Goal: Task Accomplishment & Management: Use online tool/utility

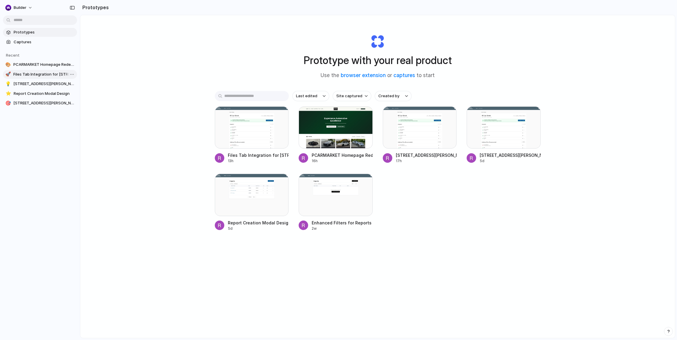
click at [42, 72] on span "Files Tab Integration for [STREET_ADDRESS][PERSON_NAME]" at bounding box center [43, 74] width 61 height 6
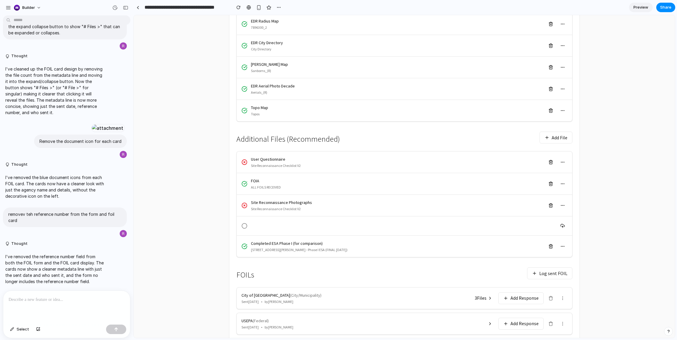
scroll to position [191, 0]
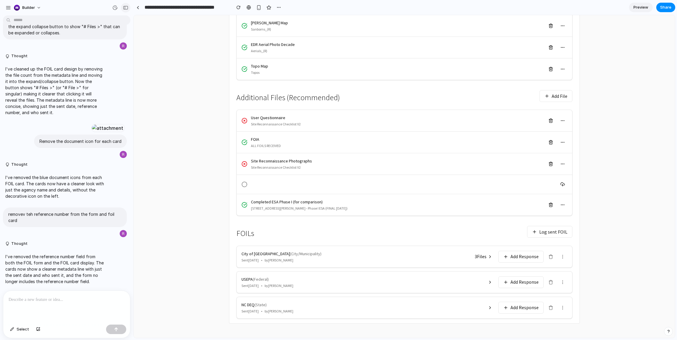
click at [125, 8] on div "button" at bounding box center [125, 8] width 5 height 4
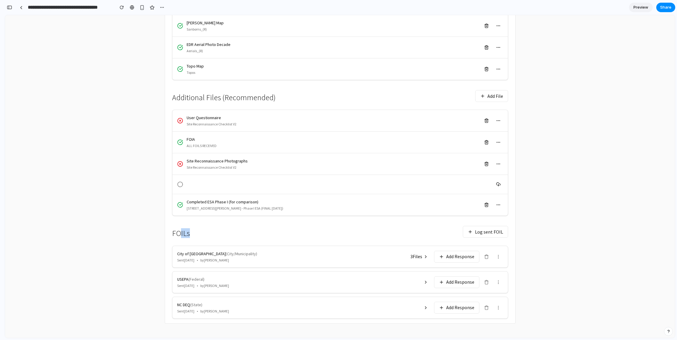
drag, startPoint x: 190, startPoint y: 232, endPoint x: 180, endPoint y: 232, distance: 10.7
click at [180, 232] on div "FOILs Log sent FOIL" at bounding box center [340, 232] width 336 height 18
click at [470, 233] on button "Log sent FOIL" at bounding box center [485, 232] width 45 height 12
click at [429, 258] on button "3 File s" at bounding box center [419, 256] width 25 height 10
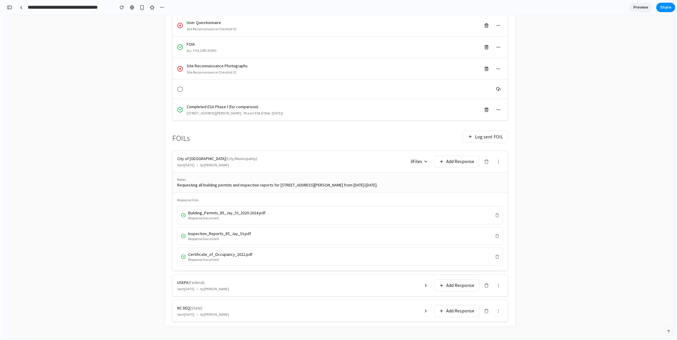
click at [426, 160] on icon at bounding box center [426, 161] width 5 height 5
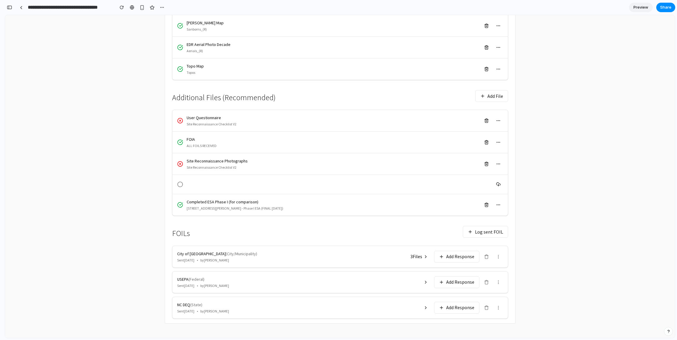
click at [459, 256] on button "Add Response" at bounding box center [456, 257] width 45 height 12
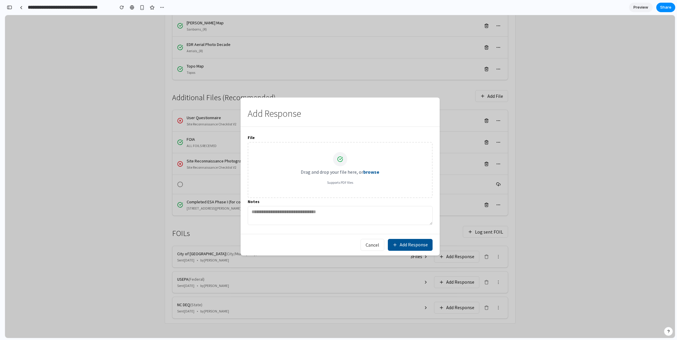
click at [378, 243] on button "Cancel" at bounding box center [373, 245] width 24 height 12
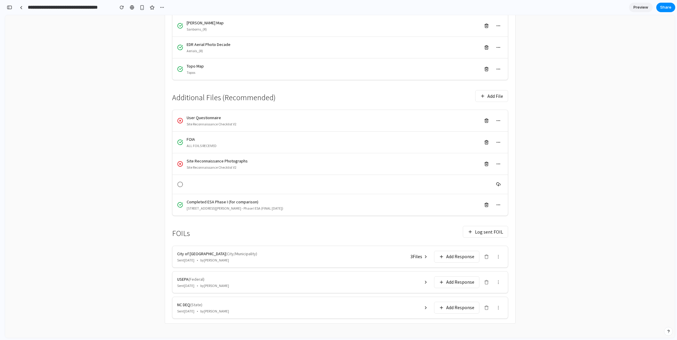
click at [481, 229] on button "Log sent FOIL" at bounding box center [485, 232] width 45 height 12
click at [12, 7] on div "button" at bounding box center [9, 7] width 5 height 4
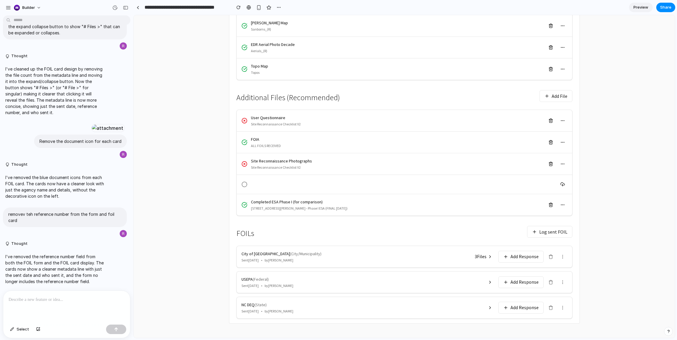
scroll to position [1084, 0]
click at [7, 9] on div "button" at bounding box center [8, 7] width 5 height 5
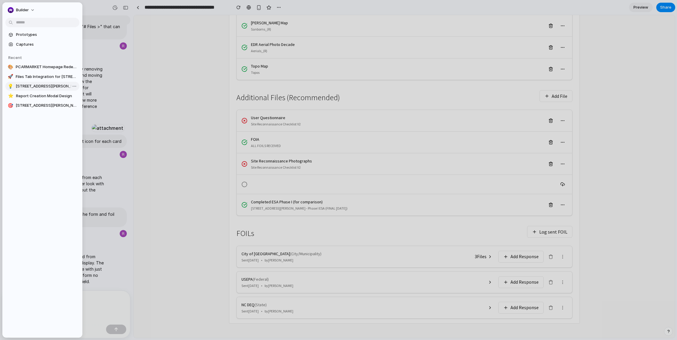
click at [31, 83] on span "85 Jay Street Report: FOILs Tab Addition" at bounding box center [46, 86] width 61 height 6
type input "**********"
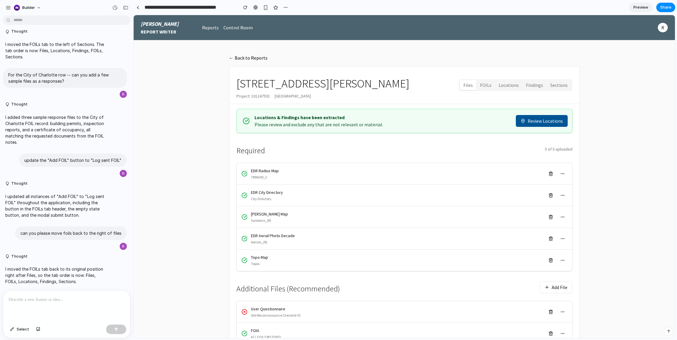
click at [489, 88] on button "FOILs" at bounding box center [486, 85] width 19 height 10
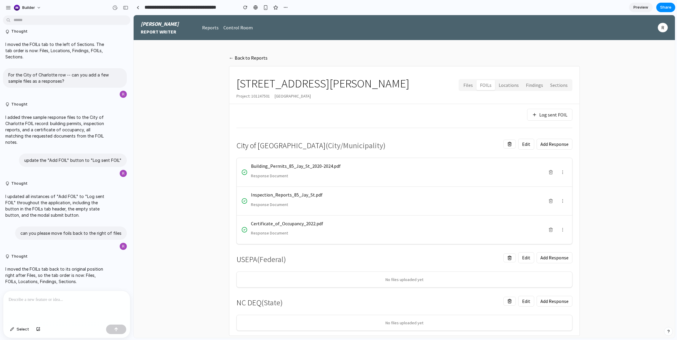
scroll to position [12, 0]
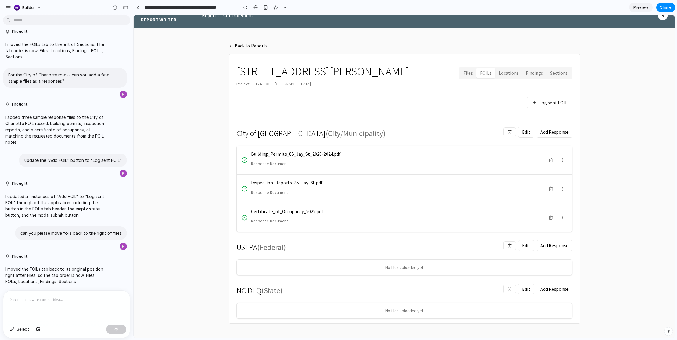
click at [471, 72] on button "Files" at bounding box center [468, 73] width 17 height 10
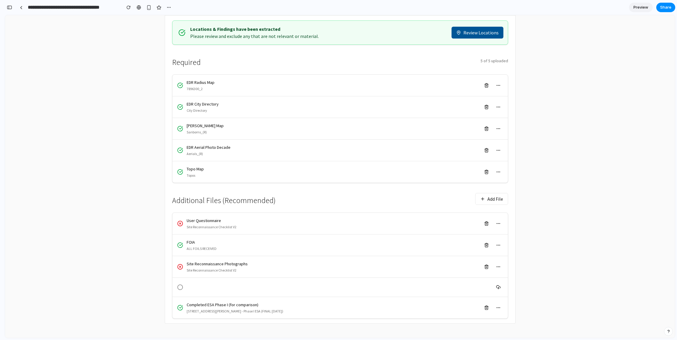
scroll to position [1970, 0]
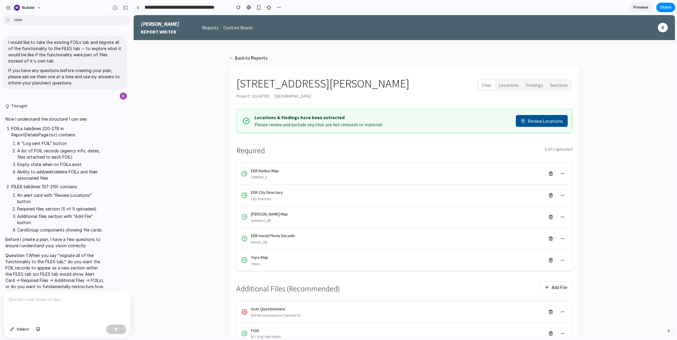
scroll to position [1084, 0]
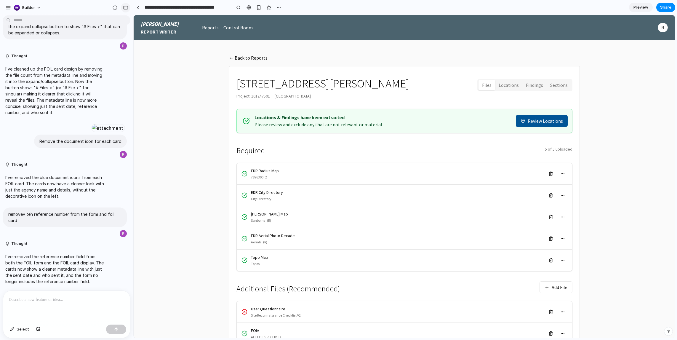
click at [125, 5] on button "button" at bounding box center [125, 7] width 9 height 9
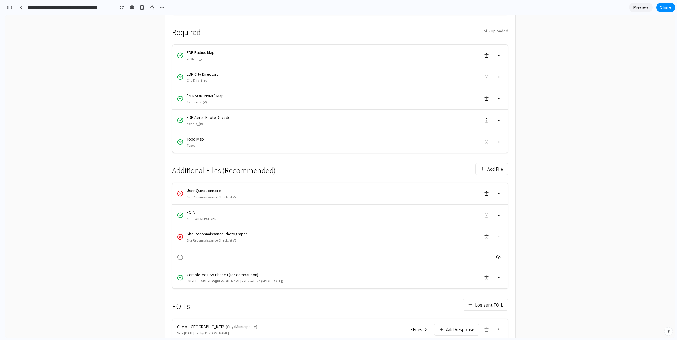
scroll to position [191, 0]
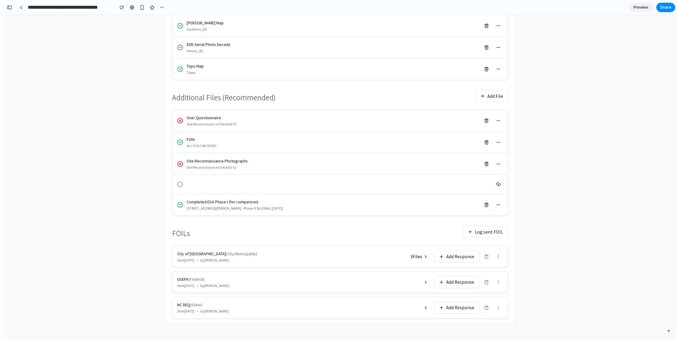
click at [534, 244] on main "← Back to Reports [STREET_ADDRESS][PERSON_NAME] Project: [STREET_ADDRESS] Files…" at bounding box center [340, 93] width 670 height 489
click at [424, 283] on icon at bounding box center [426, 282] width 5 height 5
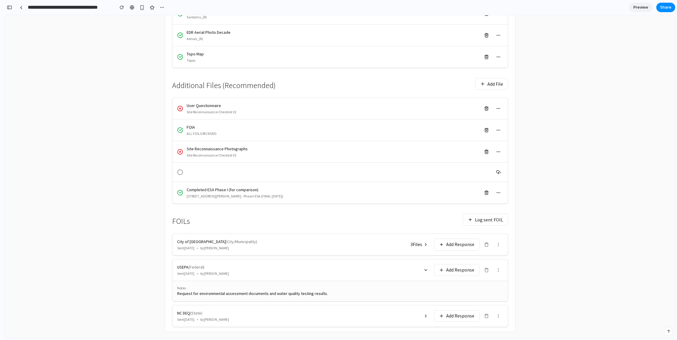
click at [424, 270] on icon at bounding box center [426, 270] width 5 height 5
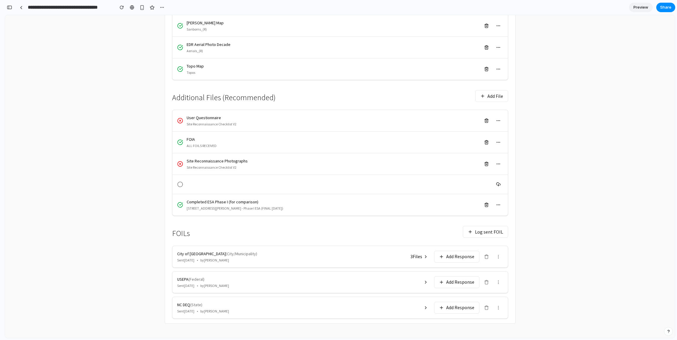
click at [427, 306] on icon at bounding box center [426, 307] width 5 height 5
click at [419, 252] on button "3 File s" at bounding box center [419, 256] width 25 height 10
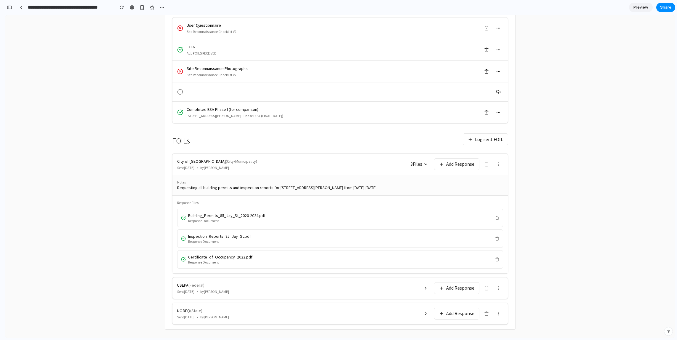
scroll to position [290, 0]
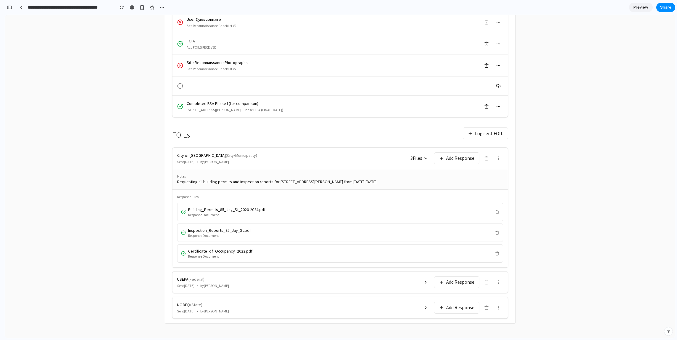
click at [422, 161] on span "3 File s" at bounding box center [417, 158] width 12 height 7
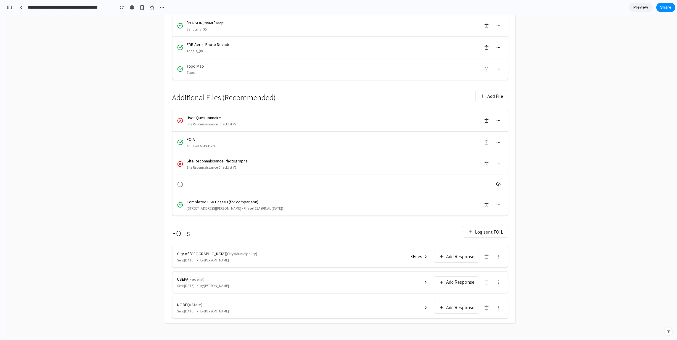
click at [422, 256] on span "3 File s" at bounding box center [417, 256] width 12 height 7
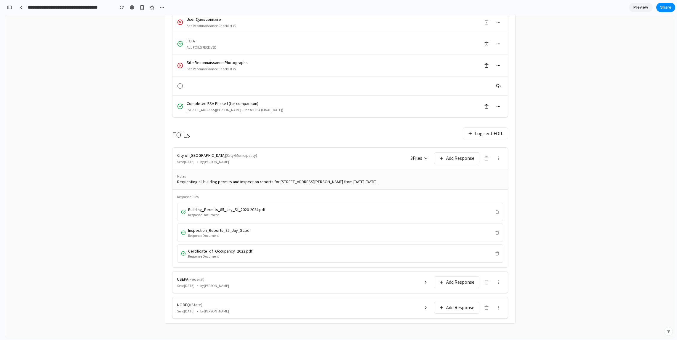
click at [414, 160] on span "3 File s" at bounding box center [417, 158] width 12 height 7
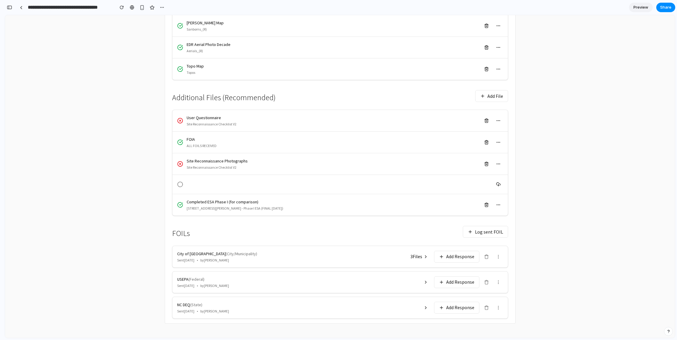
scroll to position [191, 0]
click at [420, 256] on span "3 File s" at bounding box center [417, 256] width 12 height 7
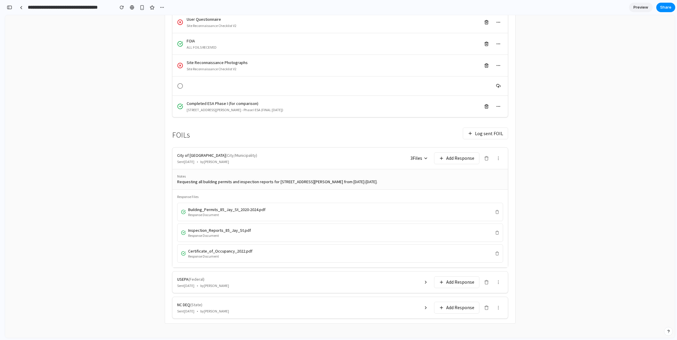
click at [420, 159] on span "3 File s" at bounding box center [417, 158] width 12 height 7
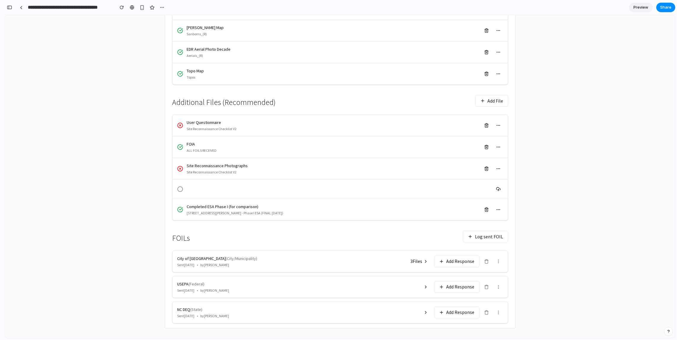
scroll to position [191, 0]
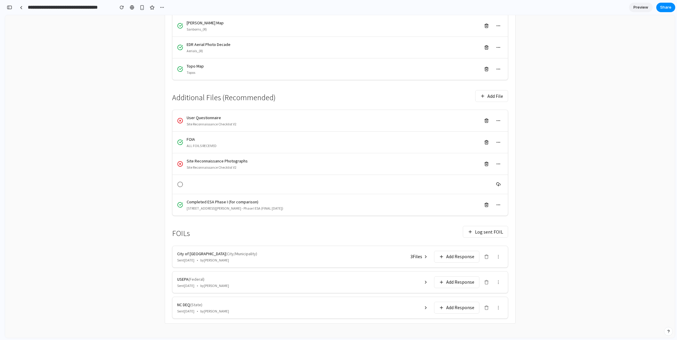
click at [477, 236] on button "Log sent FOIL" at bounding box center [485, 232] width 45 height 12
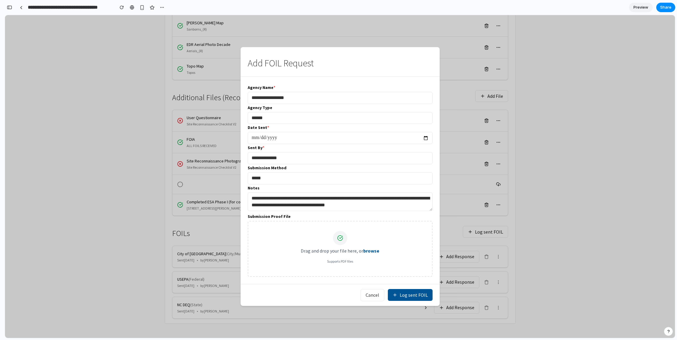
drag, startPoint x: 304, startPoint y: 97, endPoint x: 264, endPoint y: 94, distance: 40.1
click at [264, 94] on input "**********" at bounding box center [340, 98] width 185 height 12
click at [291, 79] on div "**********" at bounding box center [340, 181] width 199 height 208
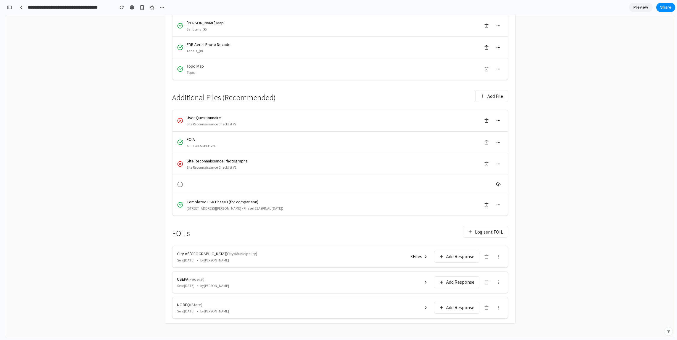
click at [446, 257] on button "Add Response" at bounding box center [456, 257] width 45 height 12
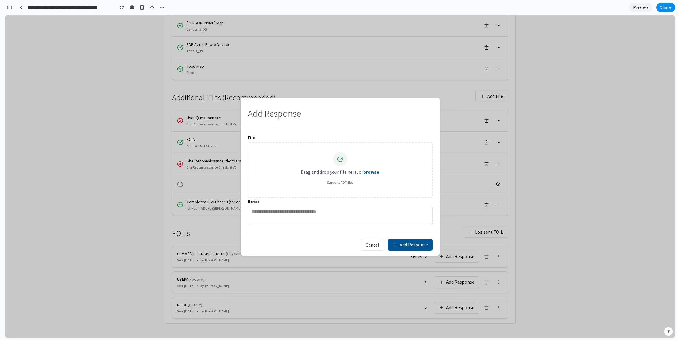
click at [363, 241] on button "Cancel" at bounding box center [373, 245] width 24 height 12
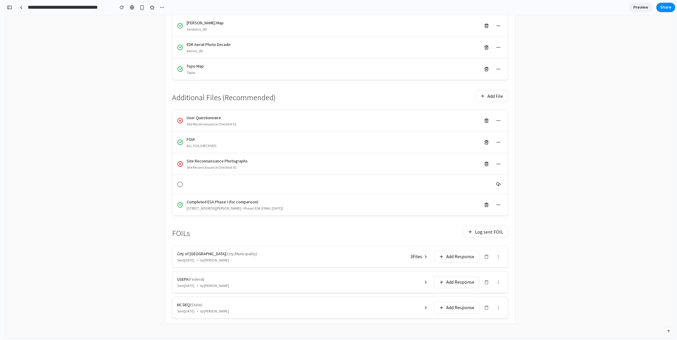
click at [470, 229] on button "Log sent FOIL" at bounding box center [485, 232] width 45 height 12
click at [419, 256] on span "3 File s" at bounding box center [417, 256] width 12 height 7
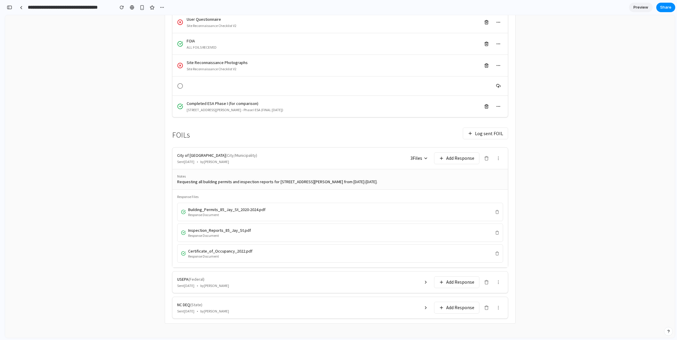
click at [420, 155] on span "3 File s" at bounding box center [417, 158] width 12 height 7
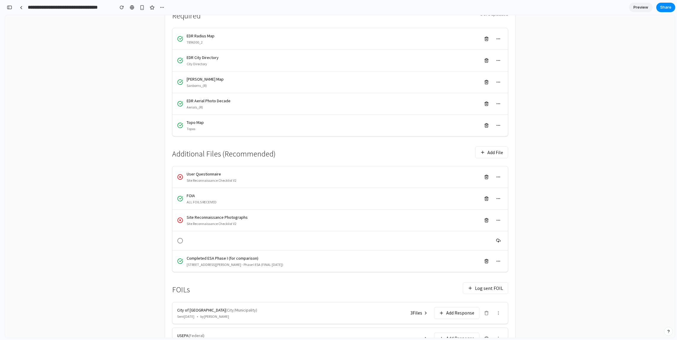
scroll to position [191, 0]
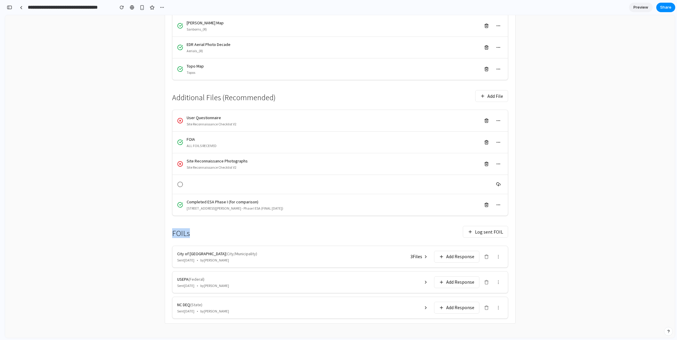
drag, startPoint x: 173, startPoint y: 234, endPoint x: 247, endPoint y: 238, distance: 74.2
click at [247, 238] on div "FOILs Log sent FOIL" at bounding box center [340, 232] width 336 height 18
click at [478, 235] on button "Log sent FOIL" at bounding box center [485, 232] width 45 height 12
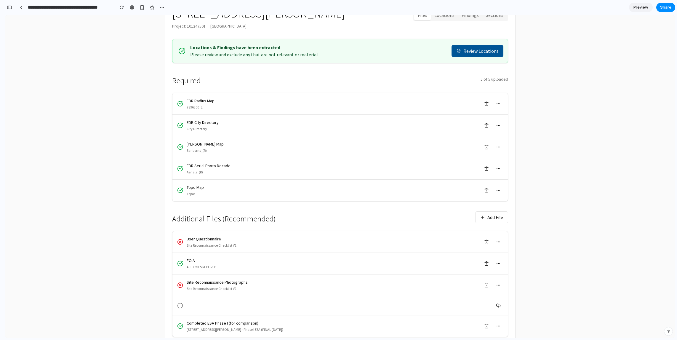
scroll to position [19, 0]
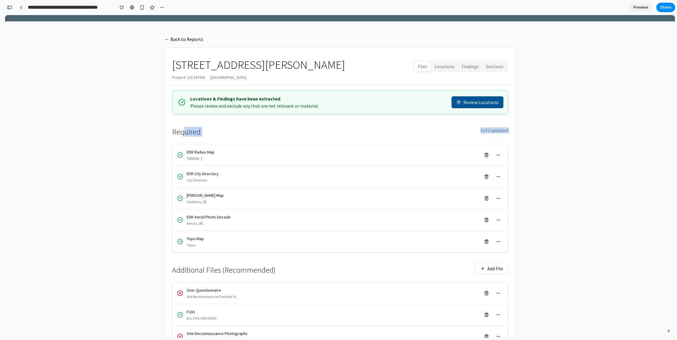
drag, startPoint x: 184, startPoint y: 130, endPoint x: 213, endPoint y: 142, distance: 31.3
click at [213, 141] on div "Required 5 of 5 uploaded EDR Radius Map 7896300_2 EDR City Directory City Direc…" at bounding box center [340, 187] width 336 height 131
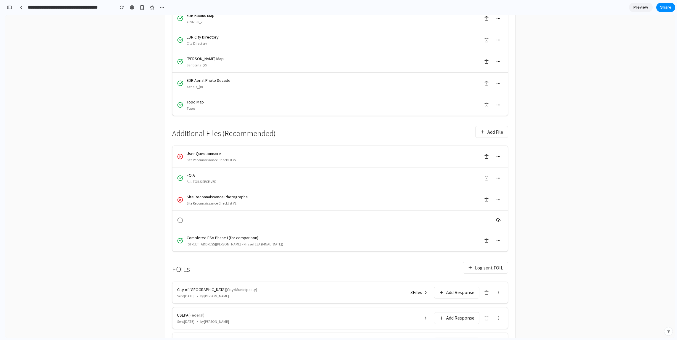
scroll to position [191, 0]
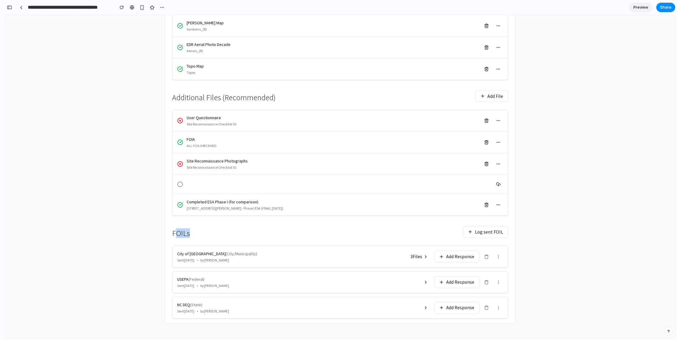
drag, startPoint x: 175, startPoint y: 234, endPoint x: 195, endPoint y: 234, distance: 19.6
click at [195, 234] on div "FOILs Log sent FOIL" at bounding box center [340, 232] width 336 height 18
